Goal: Transaction & Acquisition: Book appointment/travel/reservation

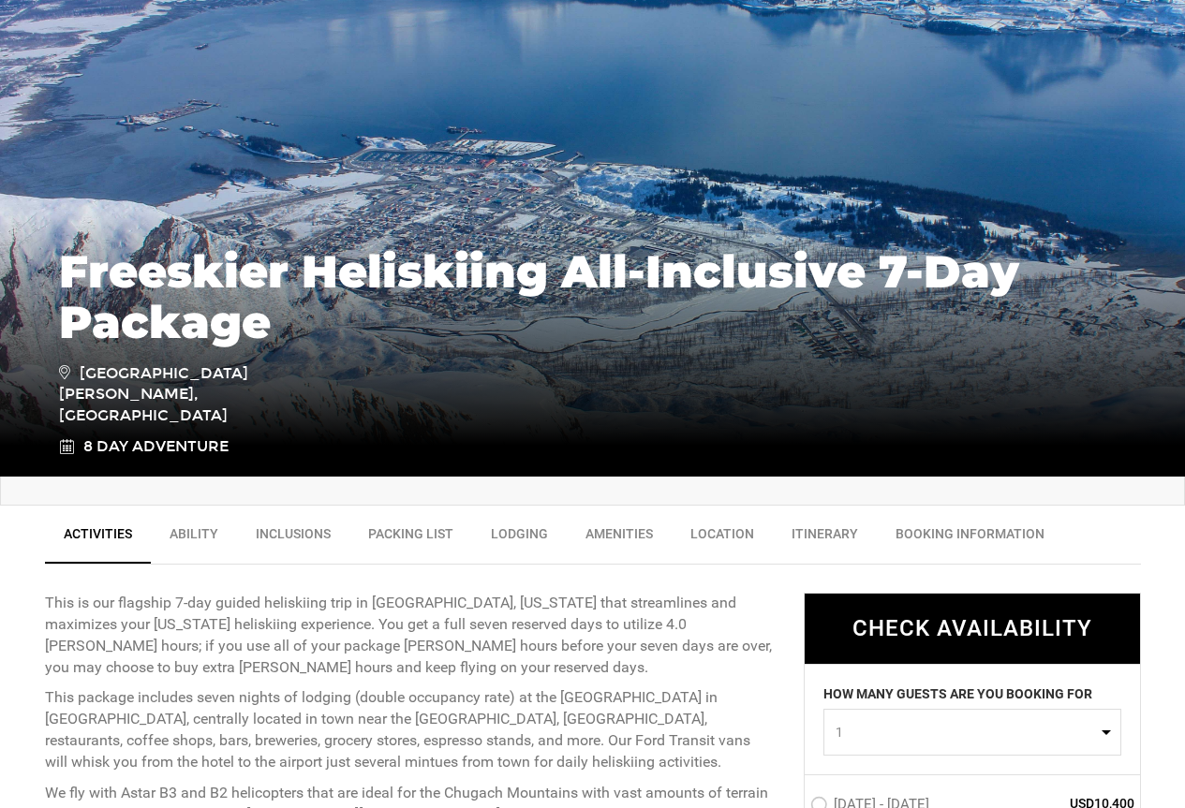
scroll to position [562, 0]
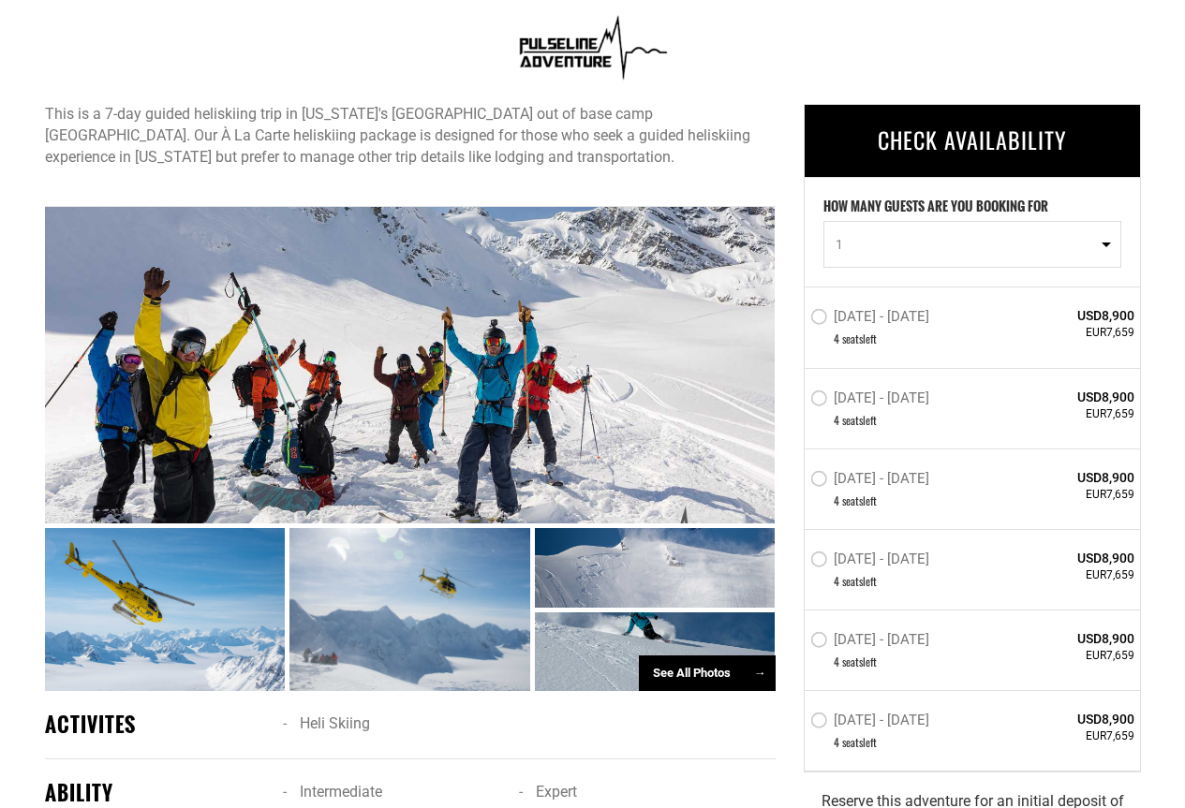
scroll to position [656, 0]
